Goal: Communication & Community: Answer question/provide support

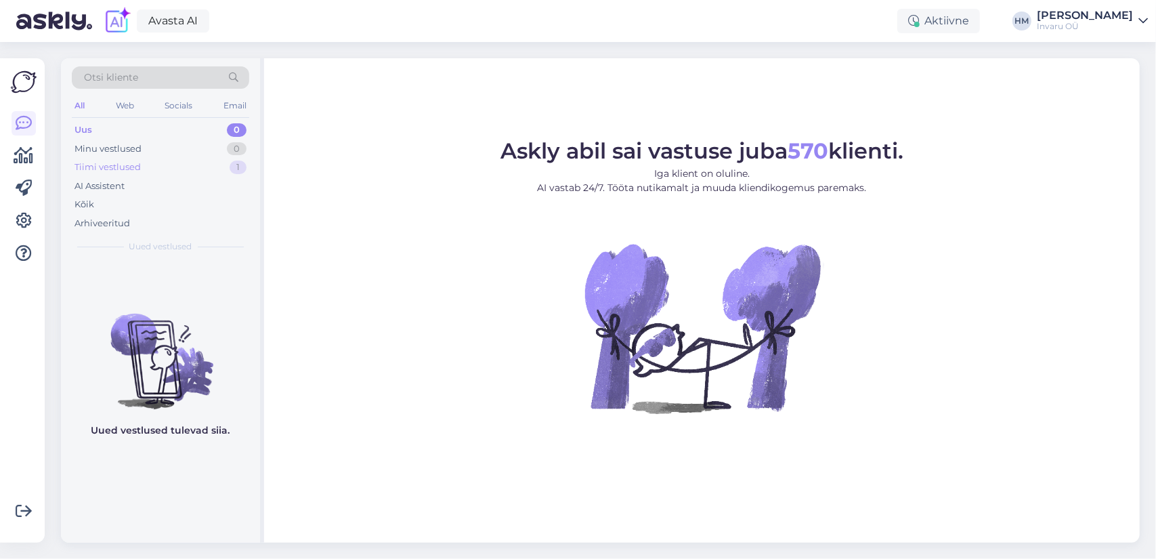
click at [123, 162] on div "Tiimi vestlused" at bounding box center [107, 167] width 66 height 14
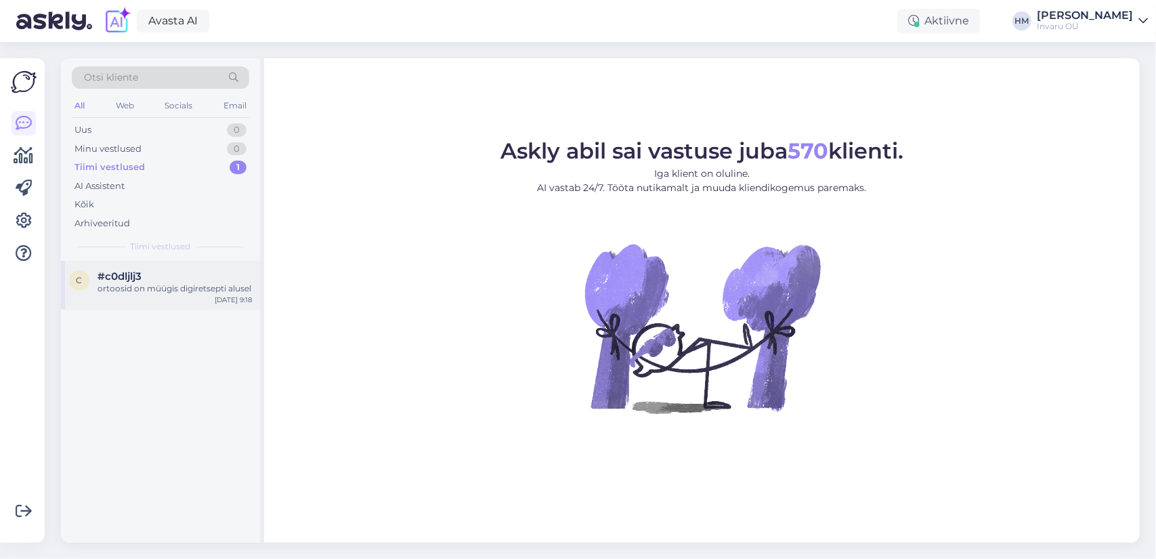
click at [124, 277] on span "#c0dljlj3" at bounding box center [119, 276] width 44 height 12
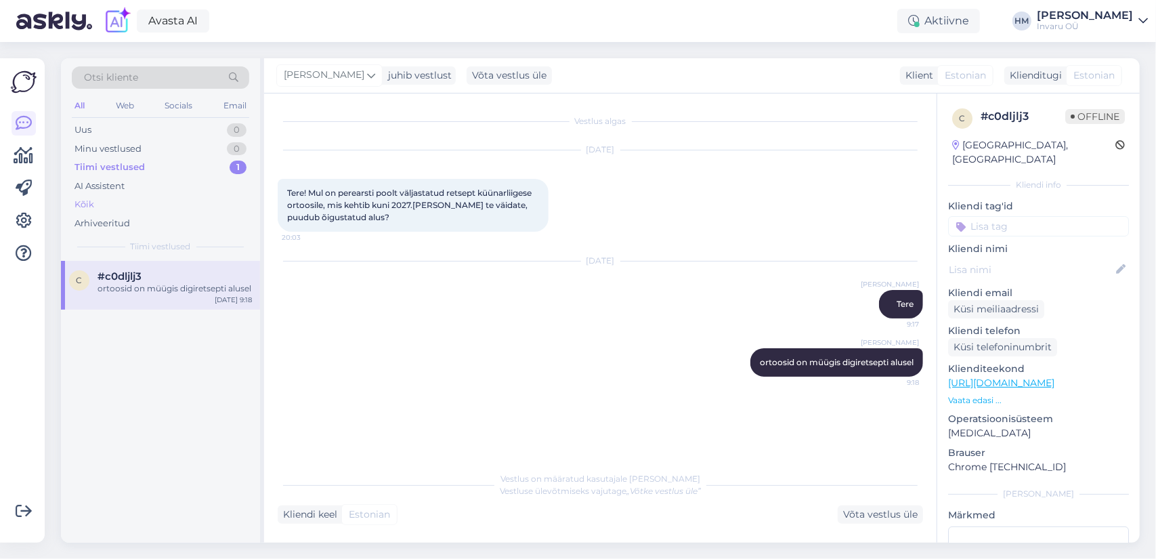
click at [87, 206] on div "Kõik" at bounding box center [84, 205] width 20 height 14
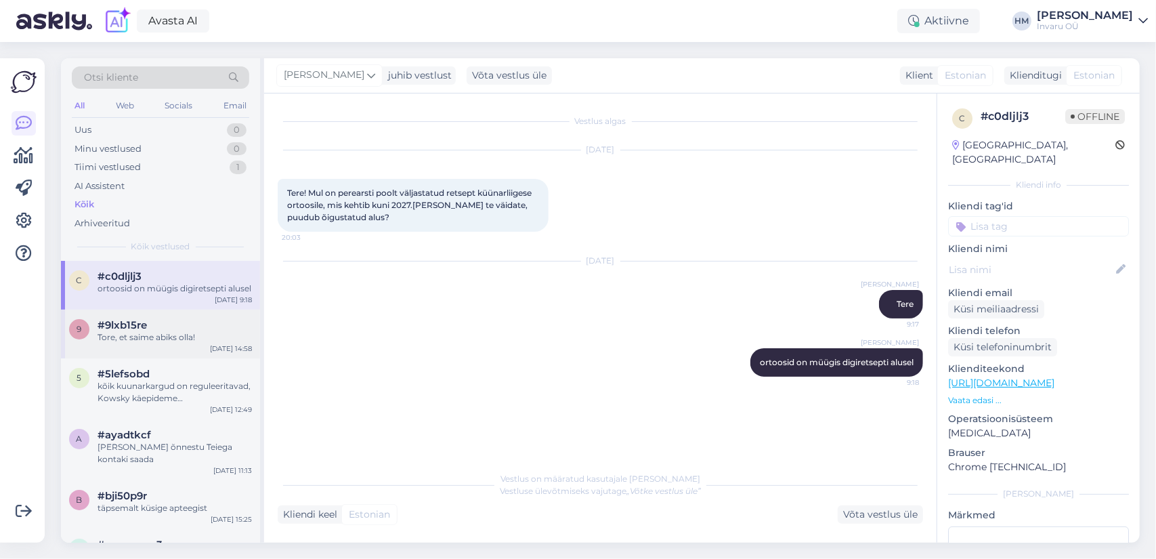
click at [154, 336] on div "Tore, et saime abiks olla!" at bounding box center [174, 337] width 154 height 12
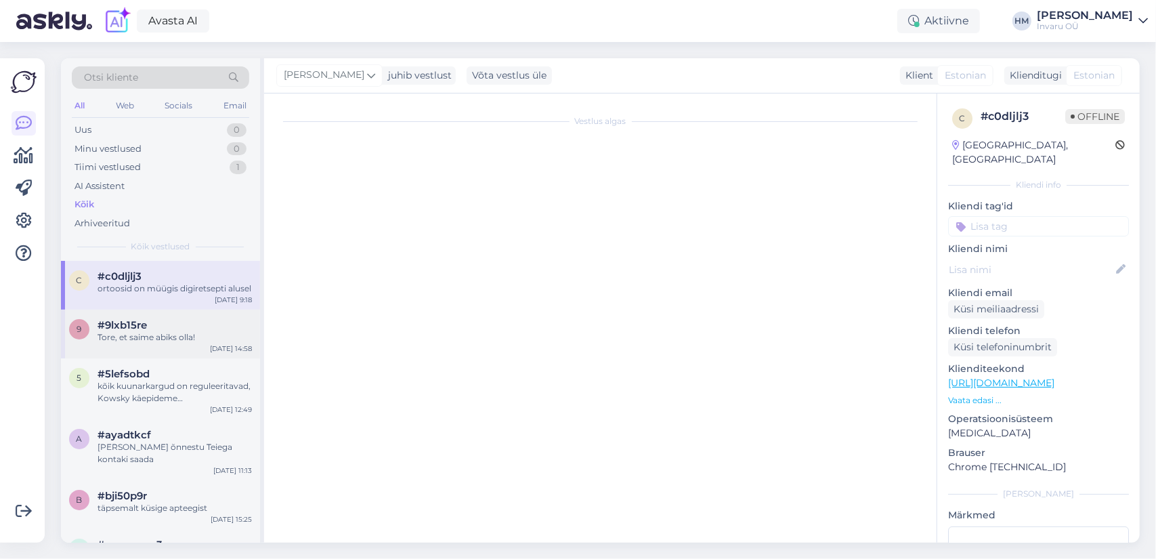
scroll to position [441, 0]
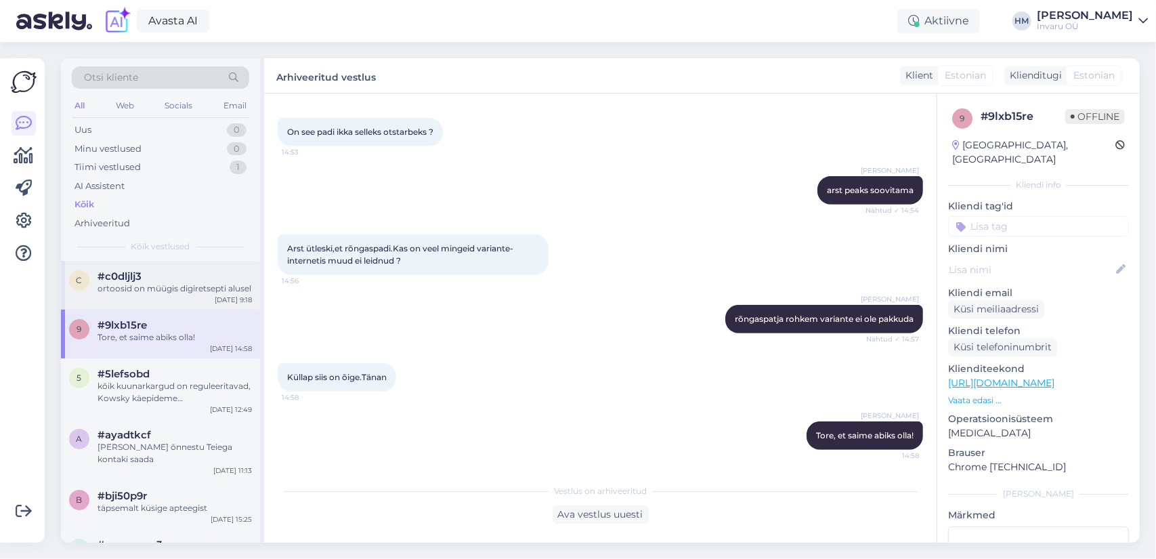
click at [158, 286] on div "ortoosid on müügis digiretsepti alusel" at bounding box center [174, 288] width 154 height 12
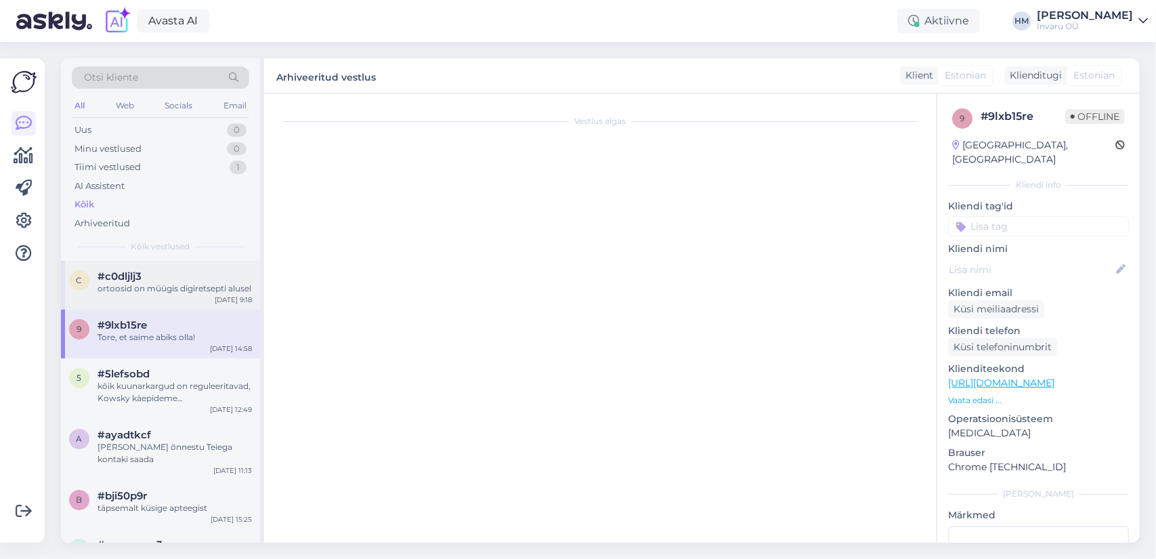
scroll to position [0, 0]
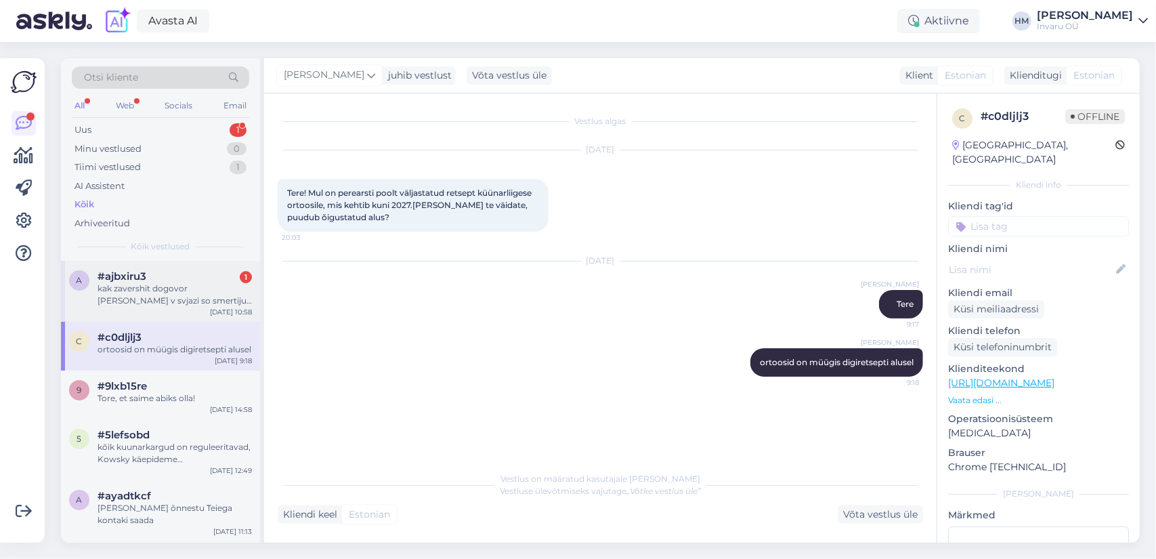
click at [102, 290] on div "kak zavershit dogovor [PERSON_NAME] v svjazi so smertiju patcienta" at bounding box center [174, 294] width 154 height 24
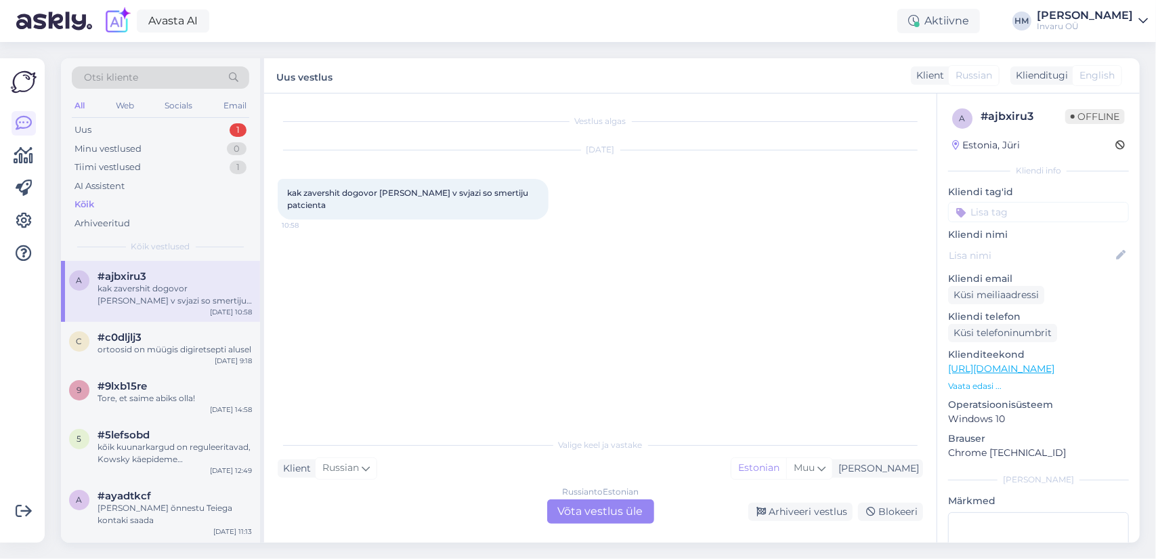
click at [639, 502] on div "Russian to Estonian Võta vestlus üle" at bounding box center [600, 511] width 107 height 24
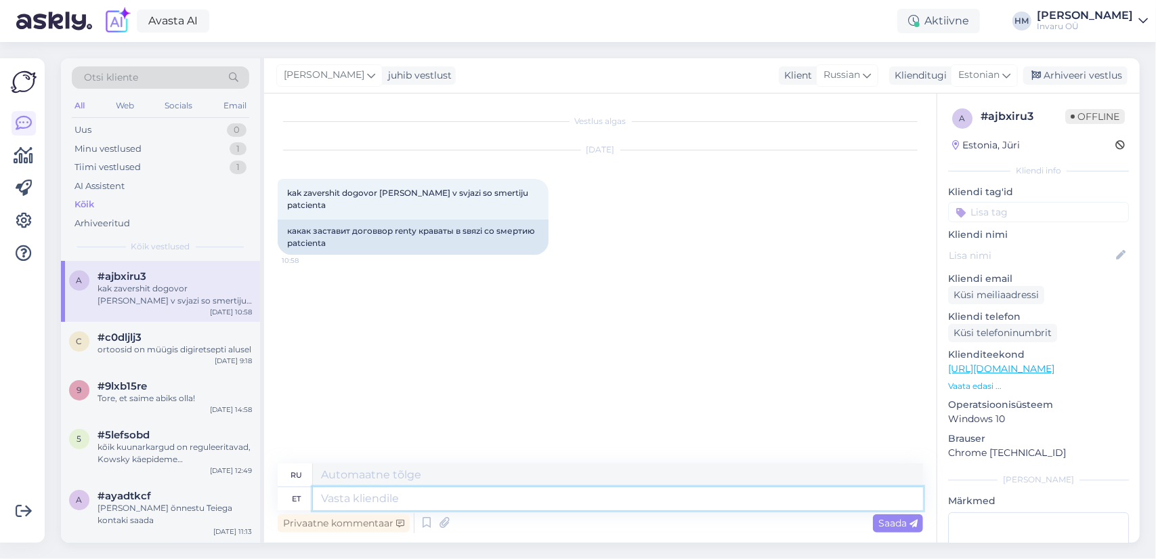
click at [329, 500] on textarea at bounding box center [618, 498] width 610 height 23
click at [347, 496] on textarea at bounding box center [618, 498] width 610 height 23
type textarea "Tere"
type textarea "Привет"
type textarea "Tere!"
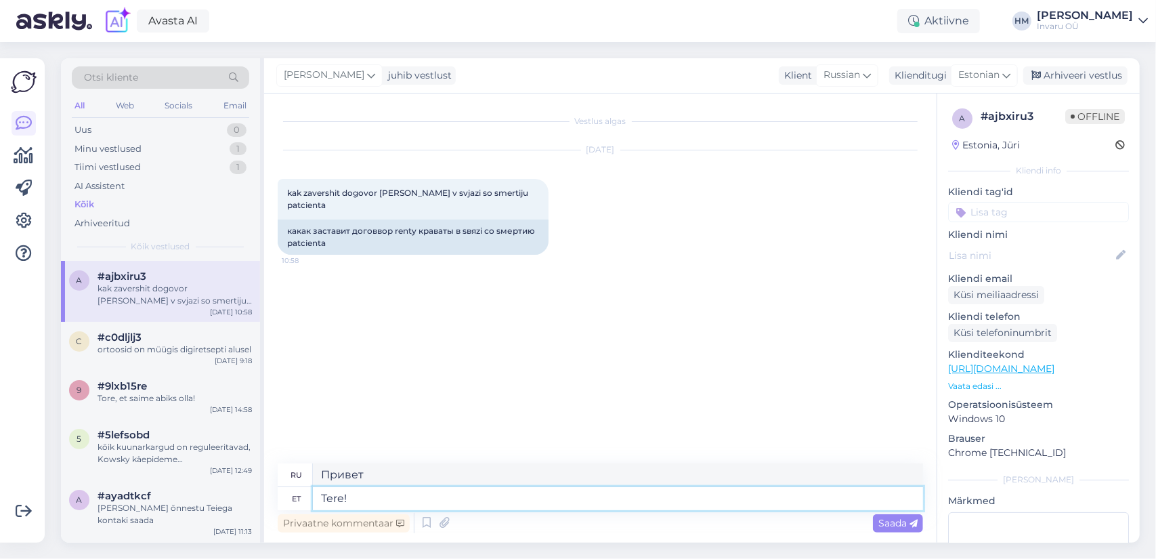
type textarea "Привет!"
type textarea "Tere! Kuidas"
type textarea "Привет, как дела?"
type textarea "Tere! Kuidas on abivajaja"
type textarea "Здравствуйте! Как дела у нуждающегося?"
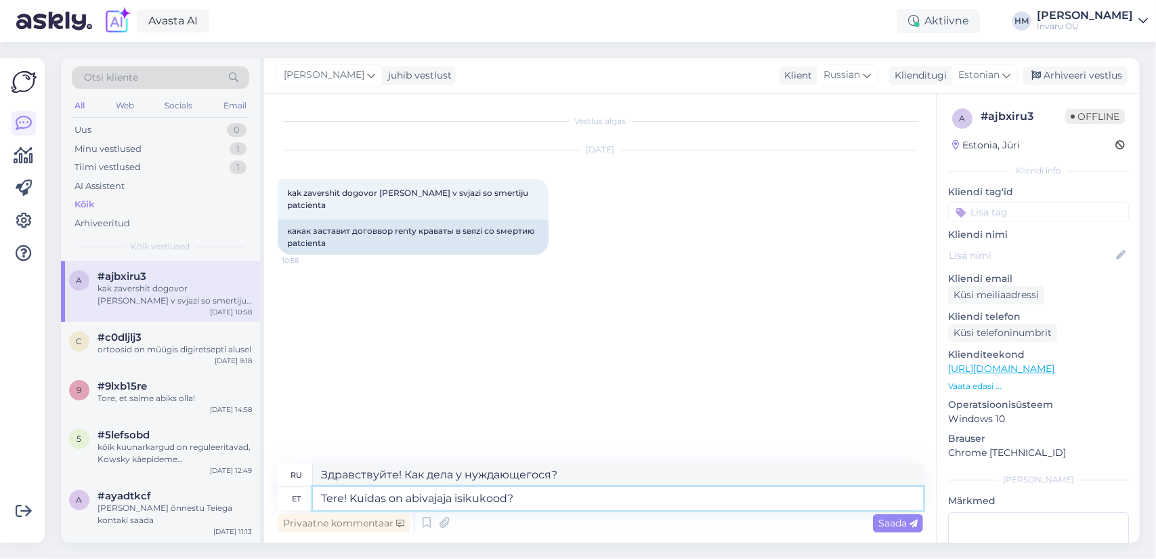
type textarea "Tere! Kuidas on abivajaja isikukood?"
type textarea "Здравствуйте! Какой личный идентификационный номер человека, нуждающегося в пом…"
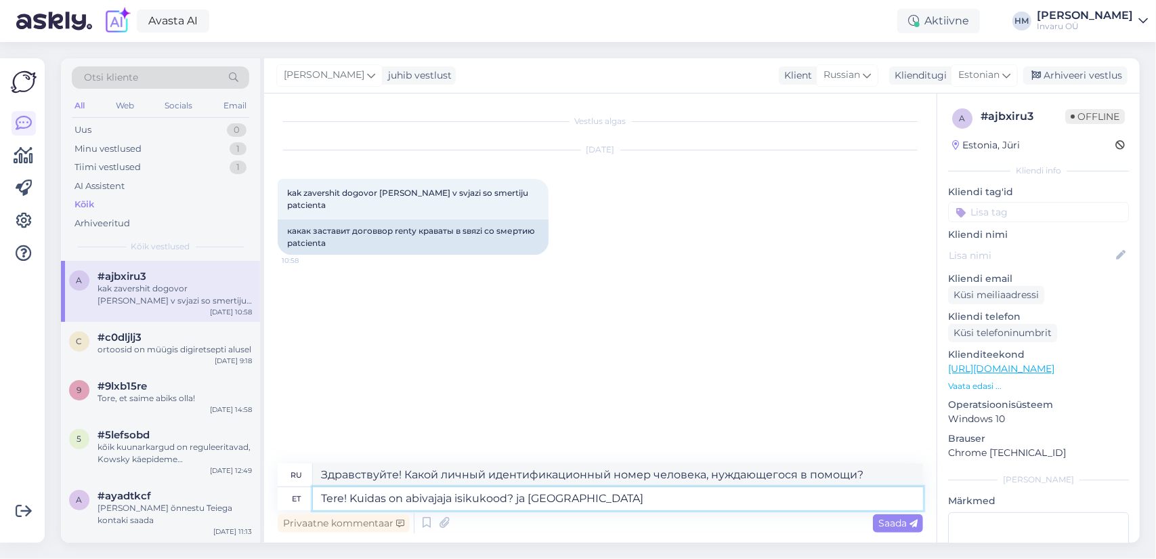
type textarea "Tere! Kuidas on abivajaja isikukood? ja milliselt a"
type textarea "Здравствуйте! Какой личный идентификационный номер у человека, нуждающегося в п…"
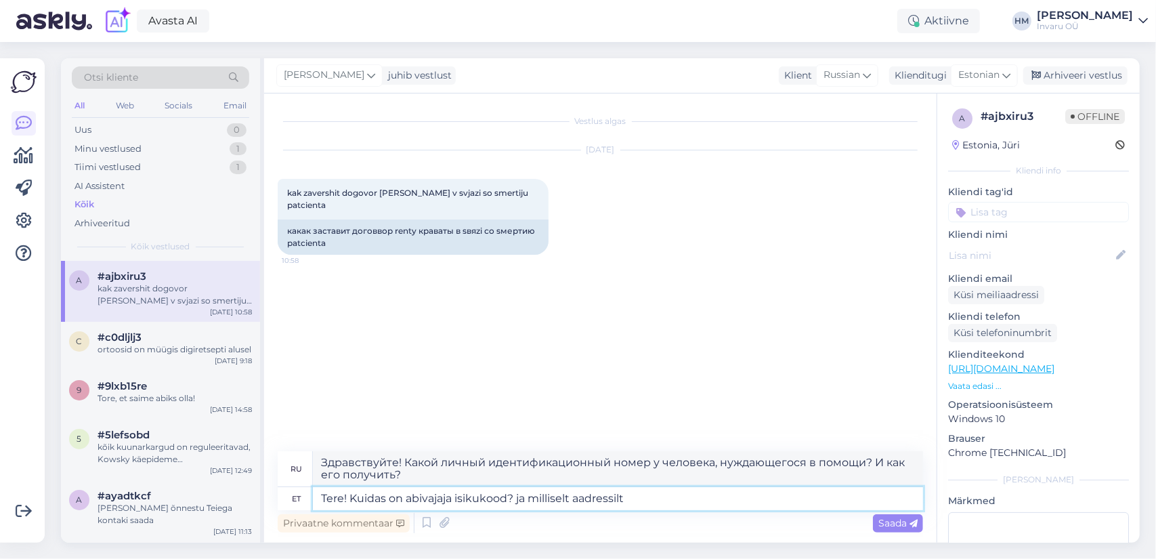
type textarea "Tere! Kuidas on abivajaja isikukood? ja milliselt aadressilt t"
type textarea "Здравствуйте! Какой личный идентификационный номер человека, нуждающегося в пом…"
type textarea "Tere! Kuidas on abivajaja isikukood? ja milliselt aadressilt tuleb"
type textarea "Здравствуйте! Какой личный идентификационный номер человека, нуждающегося в пом…"
type textarea "Tere! Kuidas on abivajaja isikukood? ja milliselt aadressilt tuleb voodi ä"
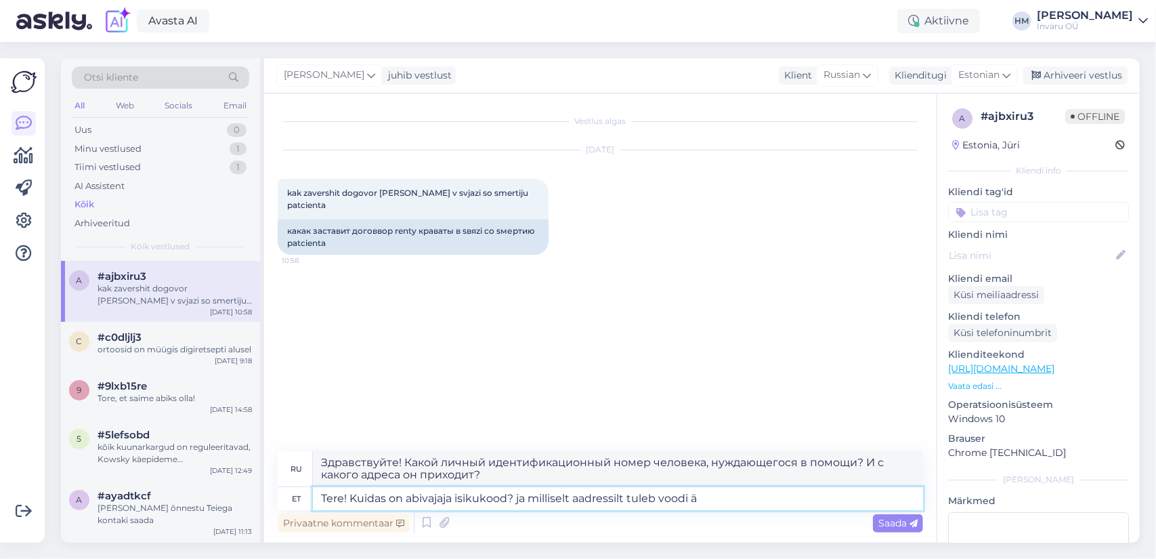
type textarea "Здравствуйте! Какой личный идентификационный номер человека, нуждающегося в пом…"
type textarea "Tere! Kuidas on abivajaja isikukood? ja milliselt aadressilt tuleb voodi [PERSO…"
type textarea "Здравствуйте! Какой личный идентификационный номер человека, нуждающегося в пом…"
type textarea "Tere! Kuidas on abivajaja isikukood? ja milliselt aadressilt tuleb voodi [PERSO…"
click at [906, 519] on span "Saada" at bounding box center [897, 523] width 39 height 12
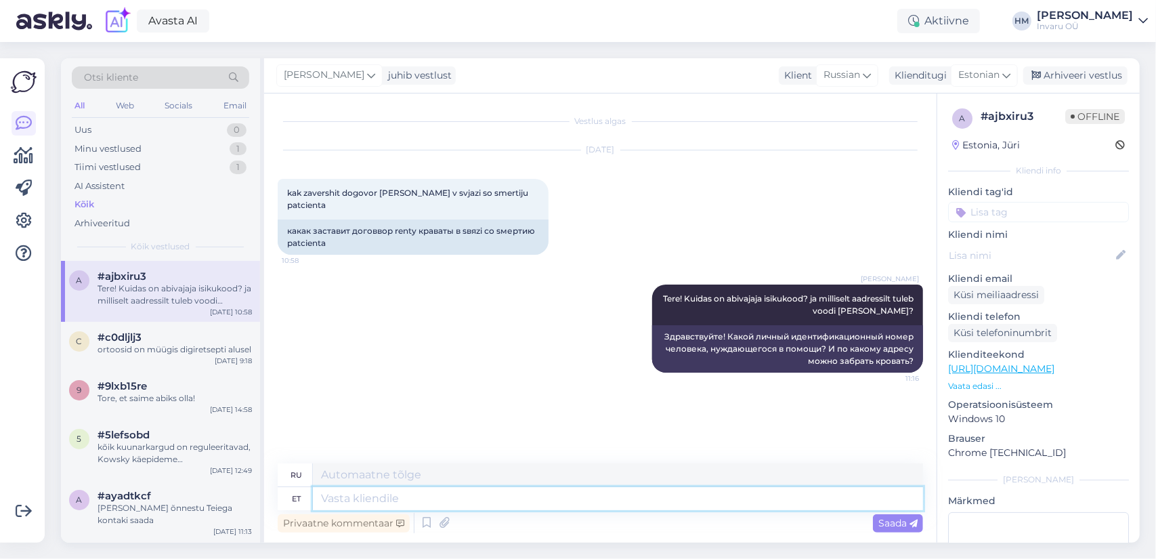
click at [436, 499] on textarea at bounding box center [618, 498] width 610 height 23
type textarea "Kuidas o"
type textarea "Как"
type textarea "Kuidas on"
type textarea "Как вы?"
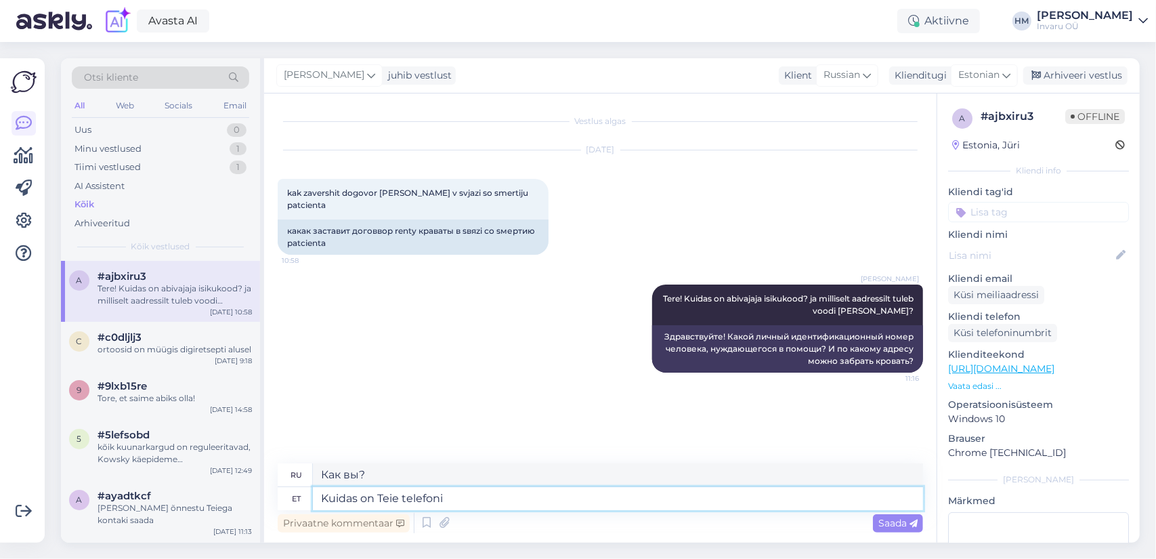
type textarea "Kuidas on Teie telefoni n"
type textarea "Как твой телефон?"
type textarea "Kuidas on Teie telefoni number"
type textarea "Какой у тебя номер телефона?"
type textarea "Kuidas on Teie telefoni number, e"
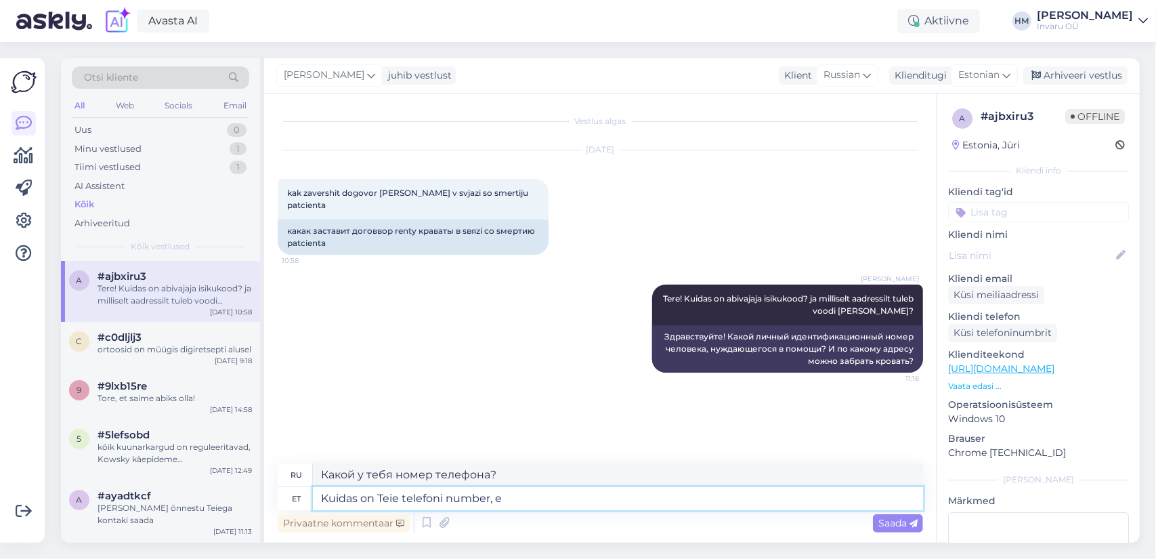
type textarea "Какой у тебя номер телефона,"
type textarea "Kuidas on Teie telefoni number, et"
type textarea "Какой у вас номер телефона, чтобы"
type textarea "Kuidas on Teie telefoni number, et saaksime t"
type textarea "Какой у вас номер телефона, чтобы мы могли с вами связаться?"
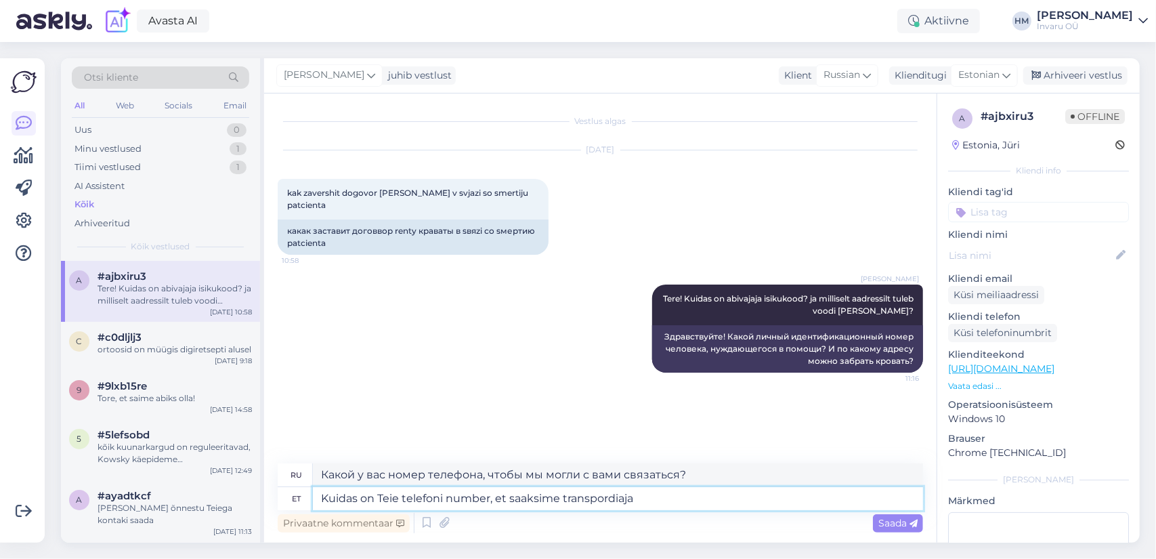
type textarea "Kuidas on Teie telefoni number, et saaksime transpordiaja"
type textarea "Укажите ваш номер телефона, чтобы мы могли узнать время доставки."
type textarea "Kuidas on Teie telefoni number, et saaksime transpordiaja kokku l"
type textarea "Укажите ваш номер телефона, чтобы мы могли договориться о времени транспортиров…"
type textarea "Kuidas on Teie telefoni number, et saaksime transpordiaja kokku leppida?"
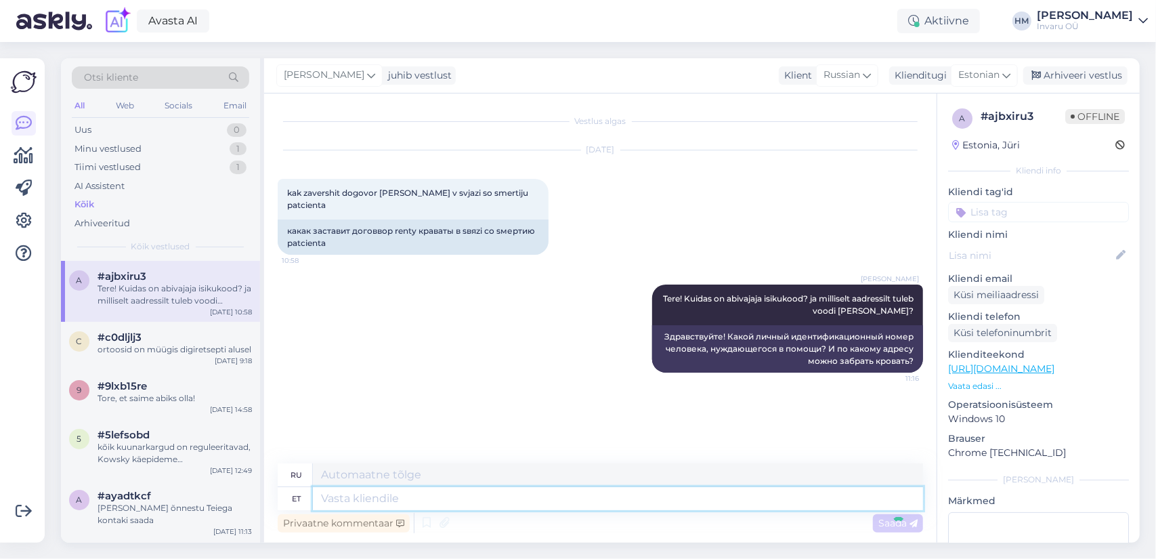
scroll to position [41, 0]
